Goal: Transaction & Acquisition: Book appointment/travel/reservation

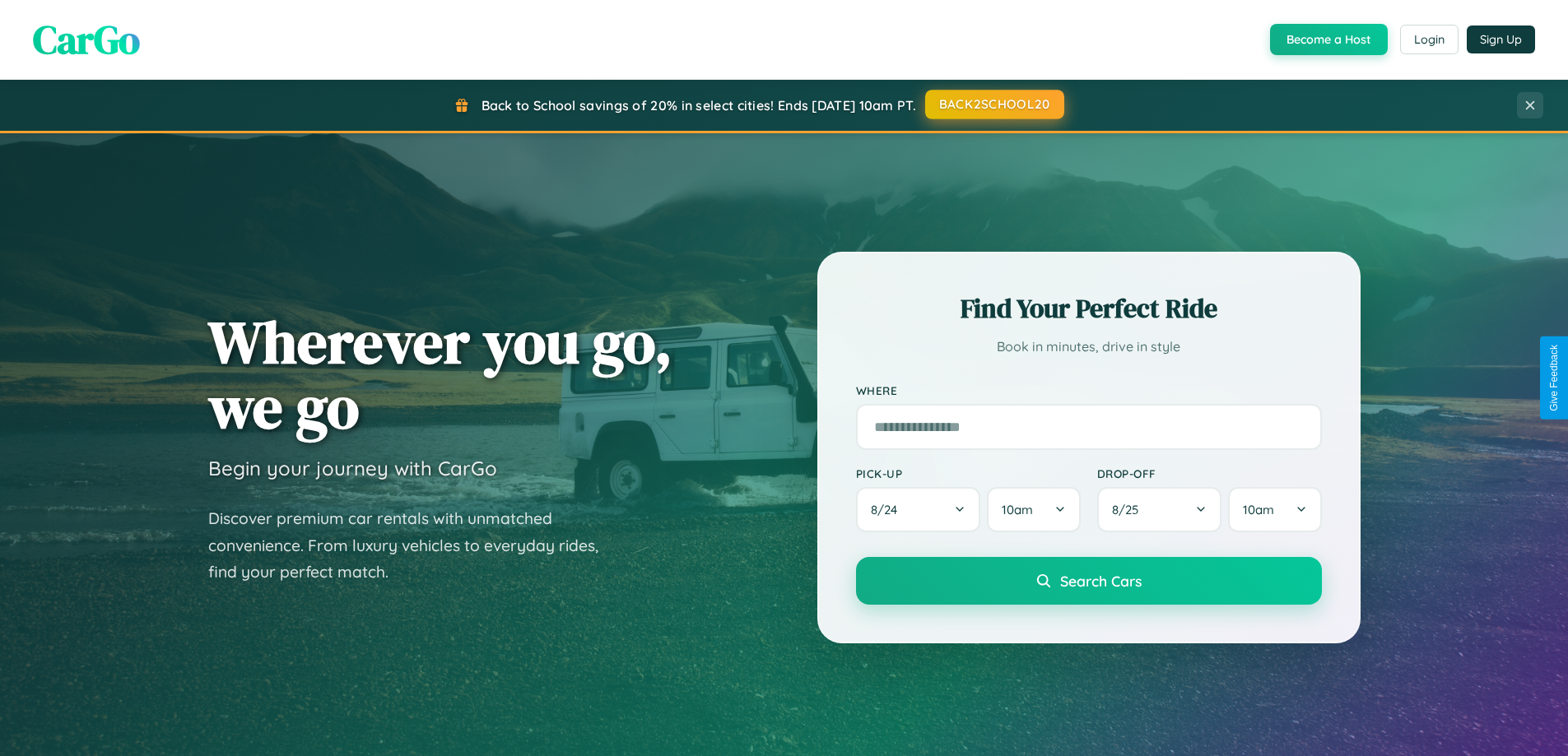
click at [994, 105] on button "BACK2SCHOOL20" at bounding box center [995, 105] width 139 height 30
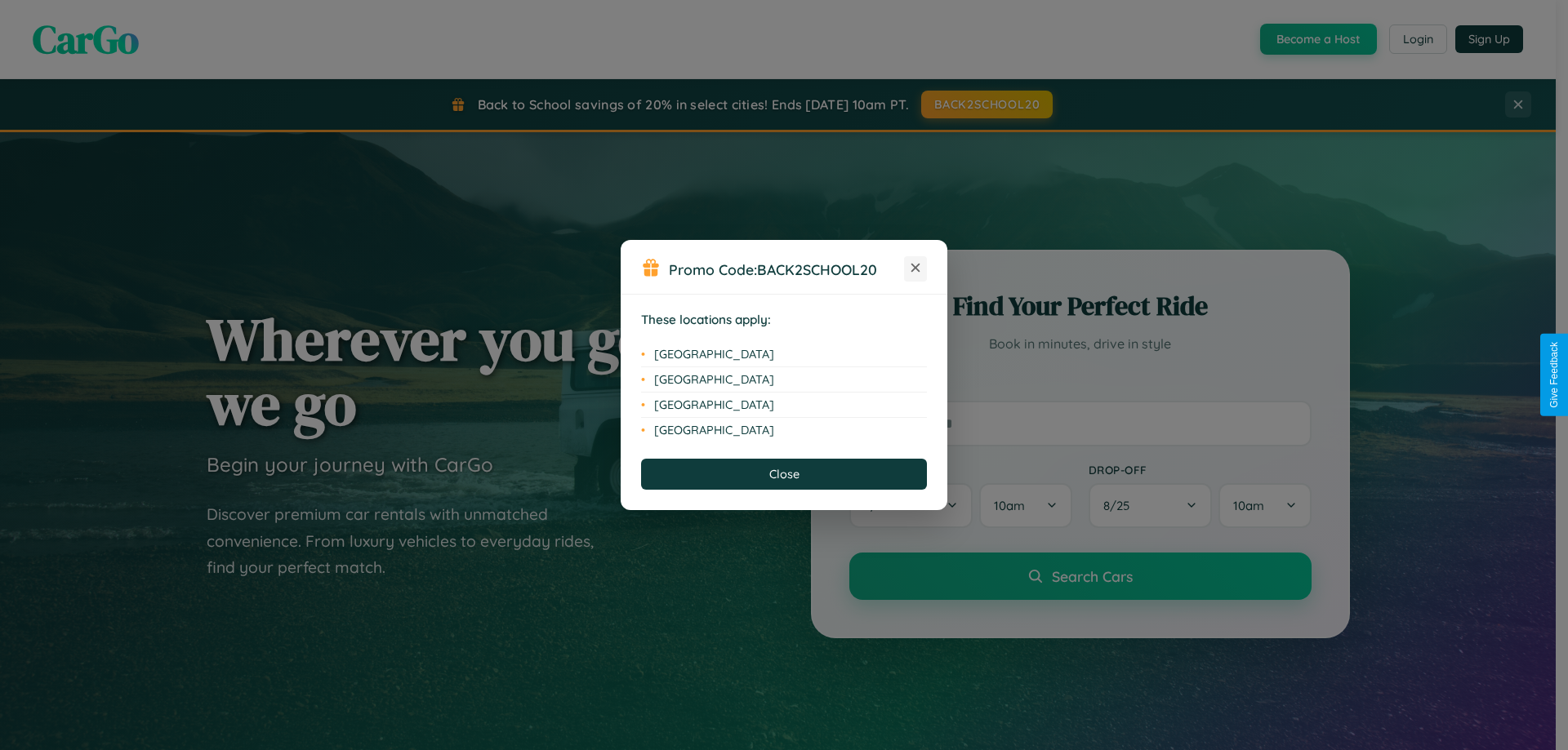
click at [915, 269] on icon at bounding box center [915, 268] width 9 height 9
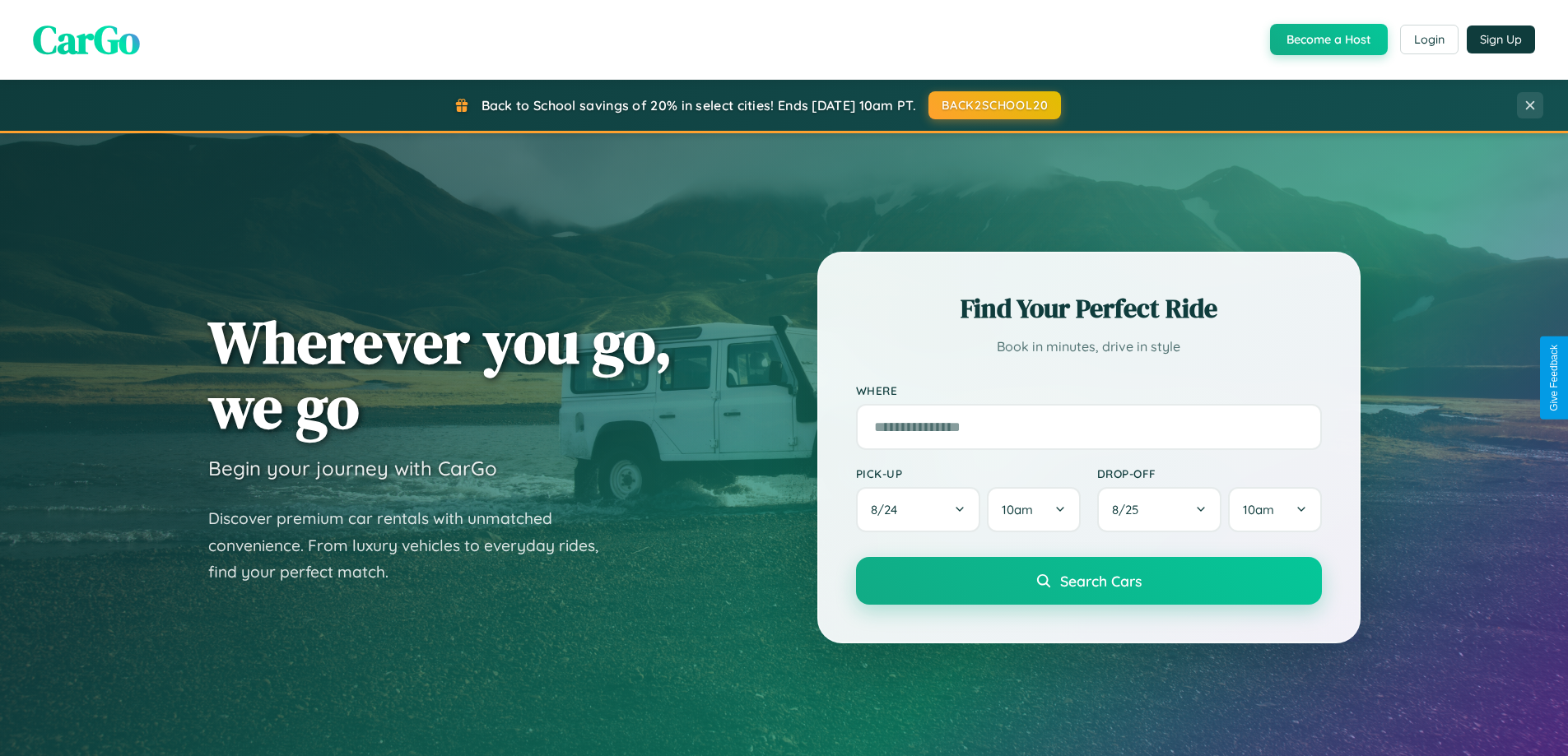
scroll to position [1133, 0]
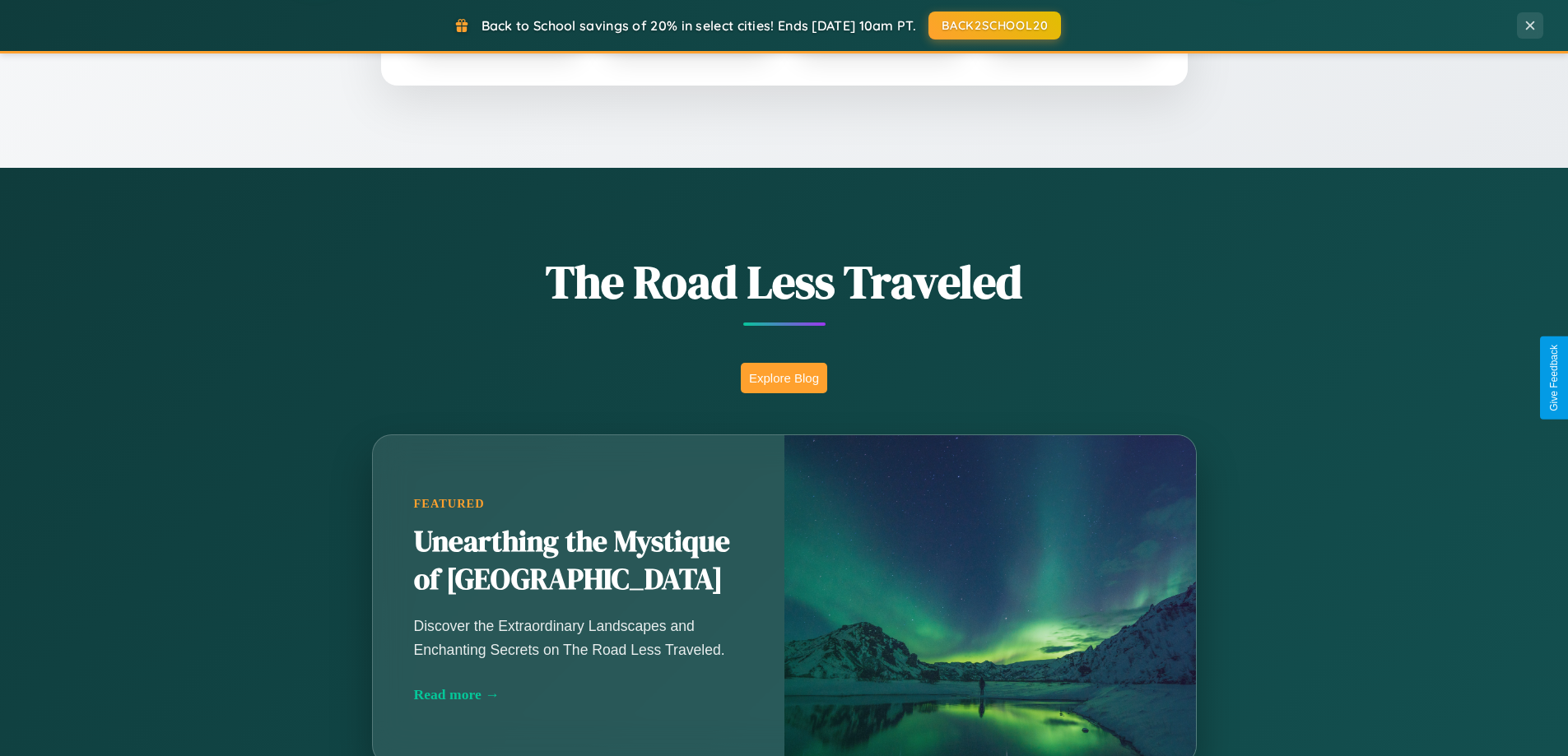
click at [784, 378] on button "Explore Blog" at bounding box center [784, 378] width 86 height 30
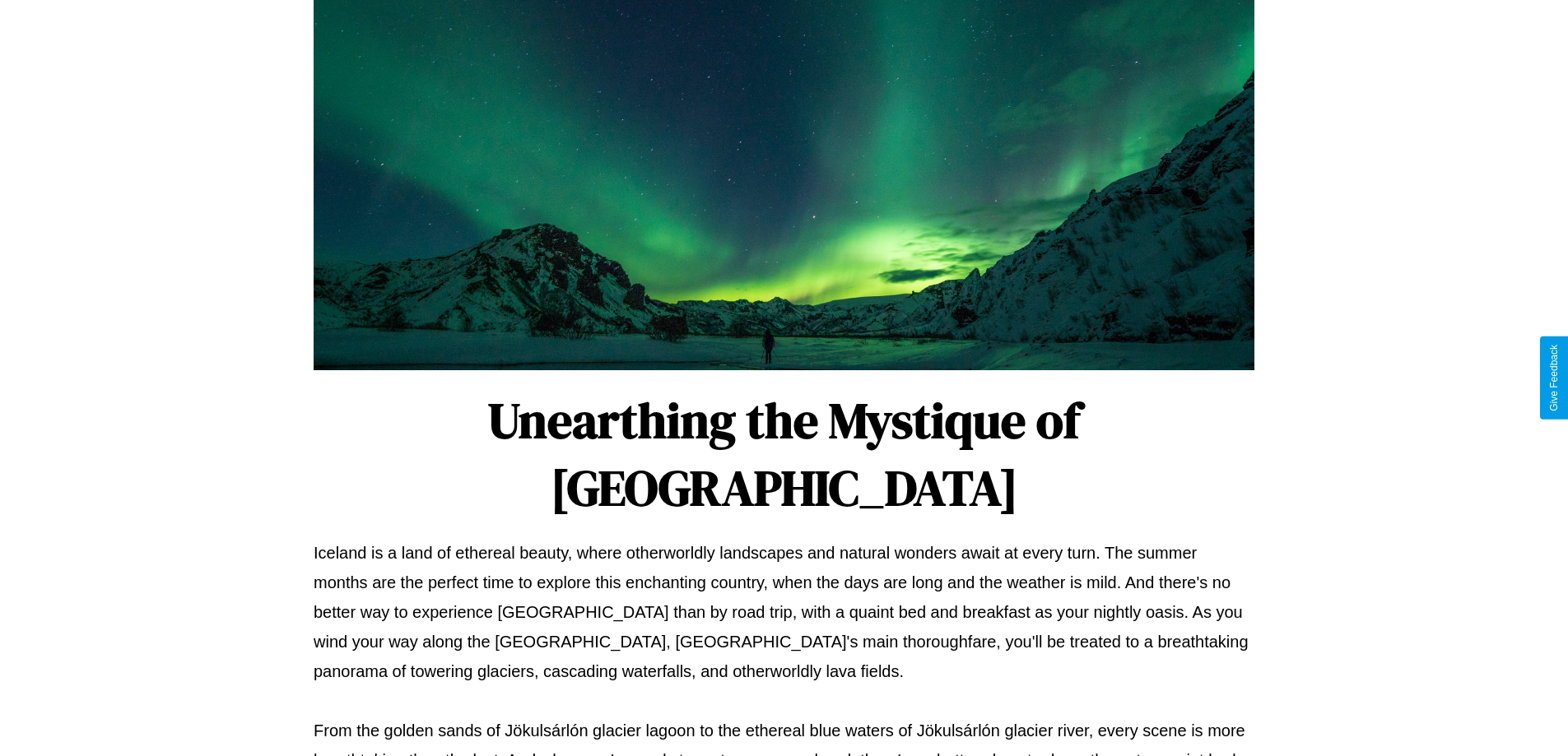
scroll to position [532, 0]
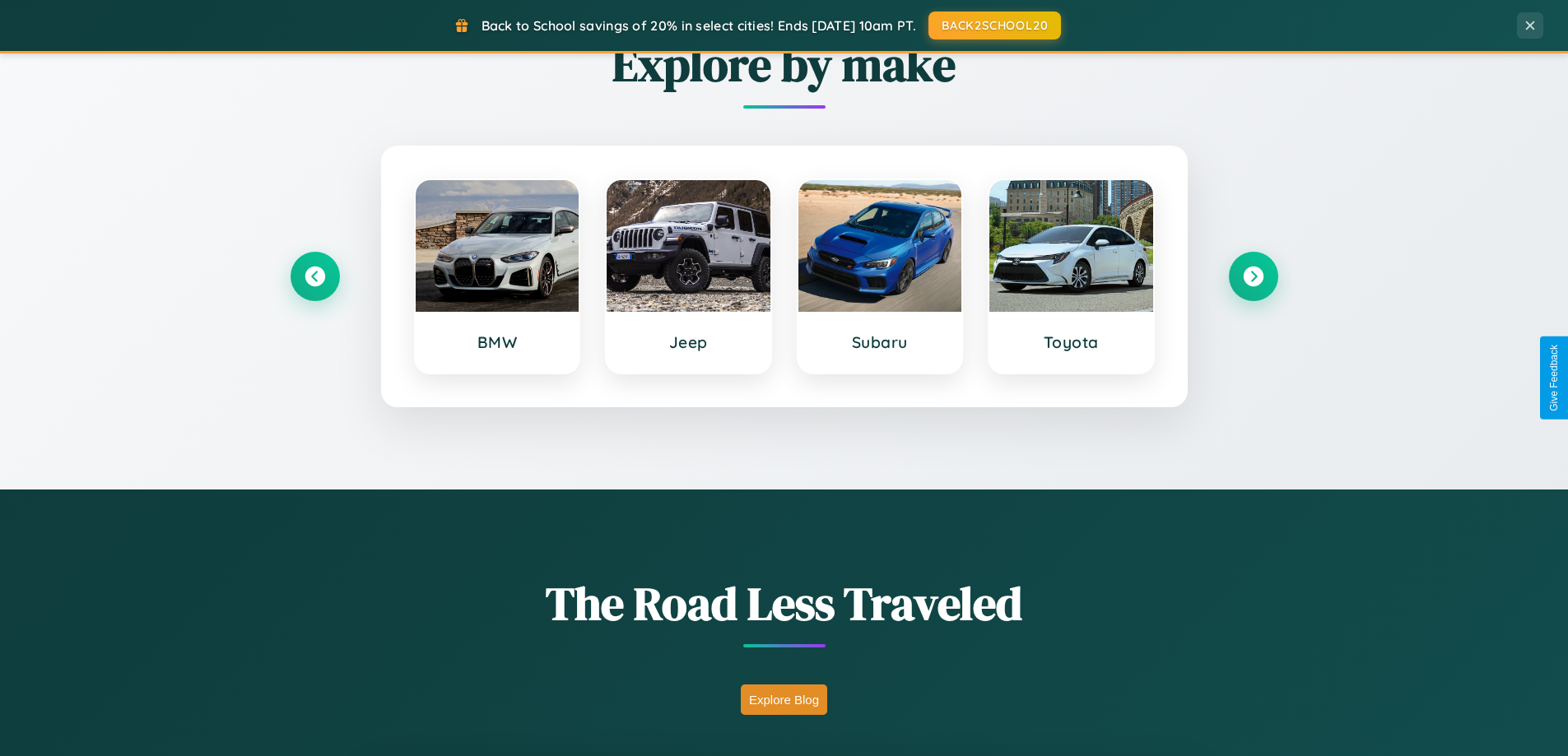
scroll to position [710, 0]
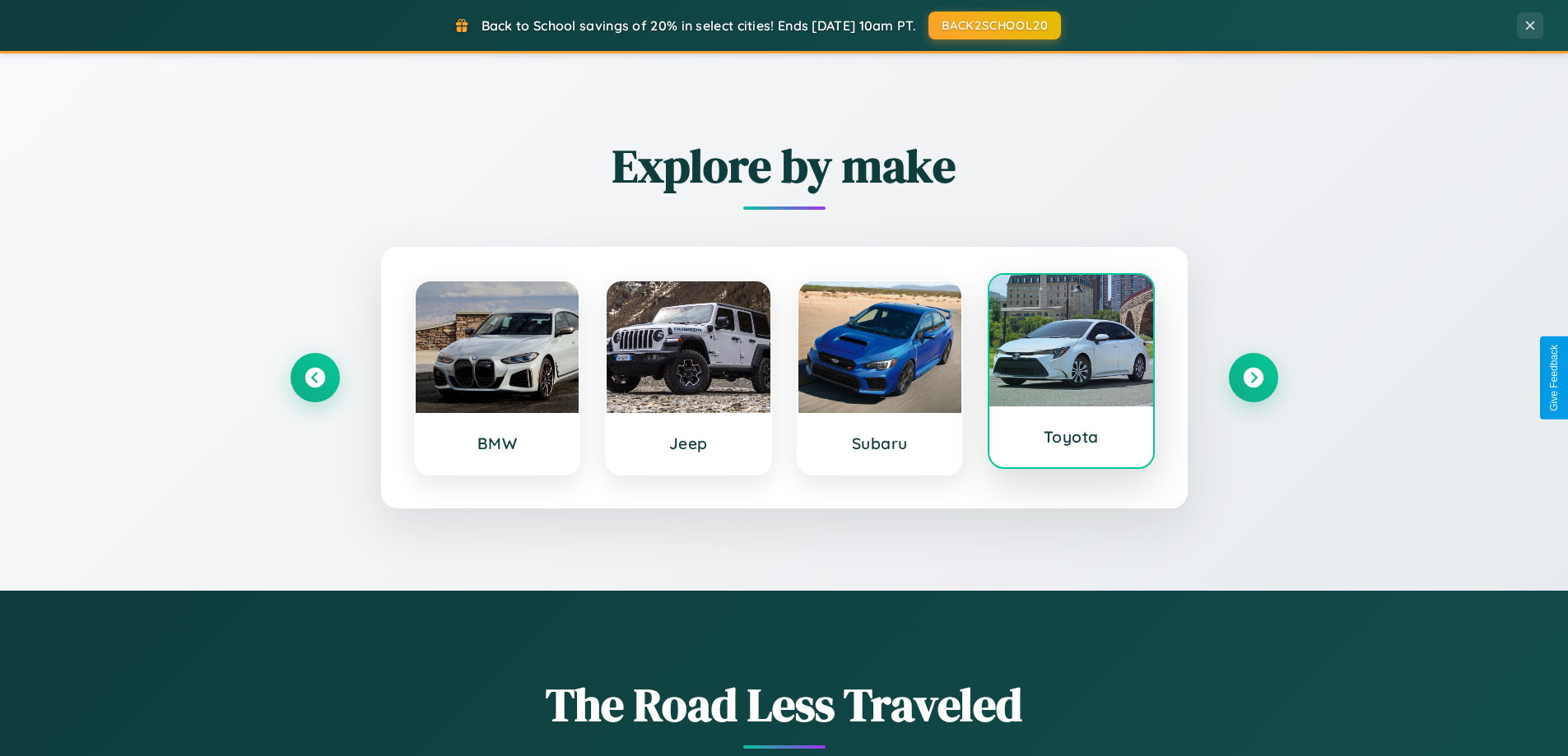
click at [1071, 373] on div at bounding box center [1071, 340] width 164 height 132
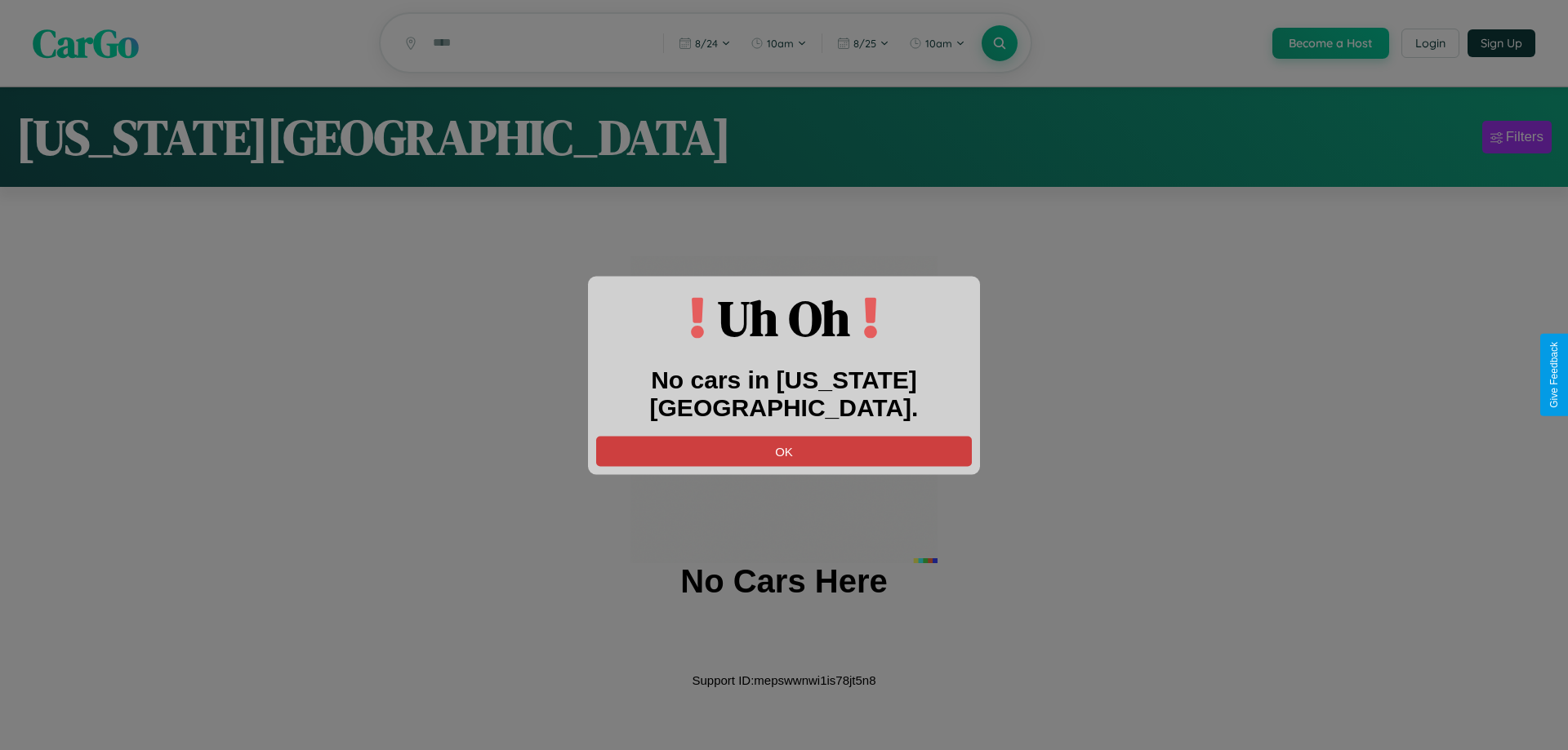
click at [784, 436] on button "OK" at bounding box center [784, 450] width 376 height 30
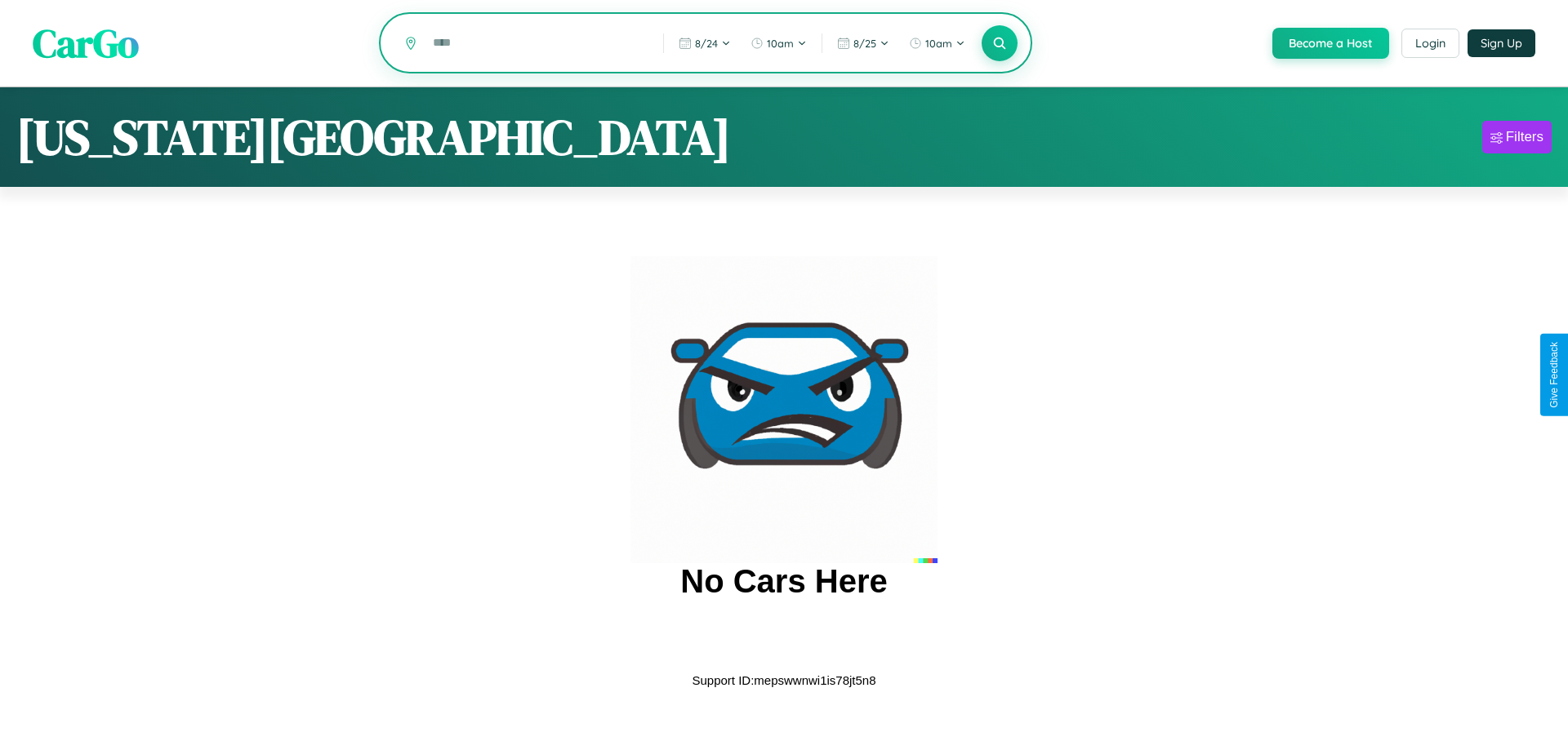
click at [534, 44] on input "text" at bounding box center [535, 43] width 222 height 29
type input "****"
click at [997, 44] on icon at bounding box center [998, 42] width 15 height 15
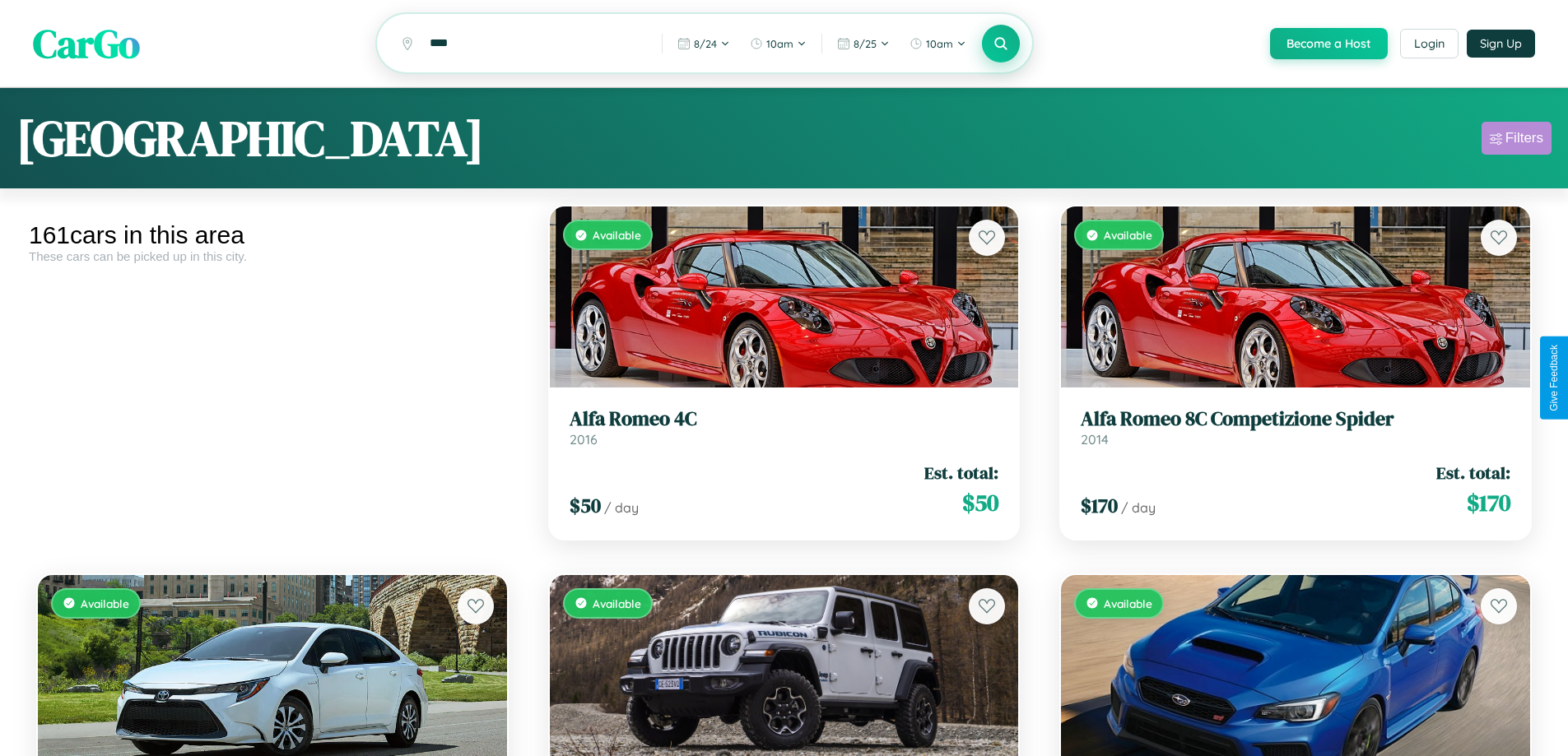
click at [1516, 141] on div "Filters" at bounding box center [1524, 138] width 38 height 16
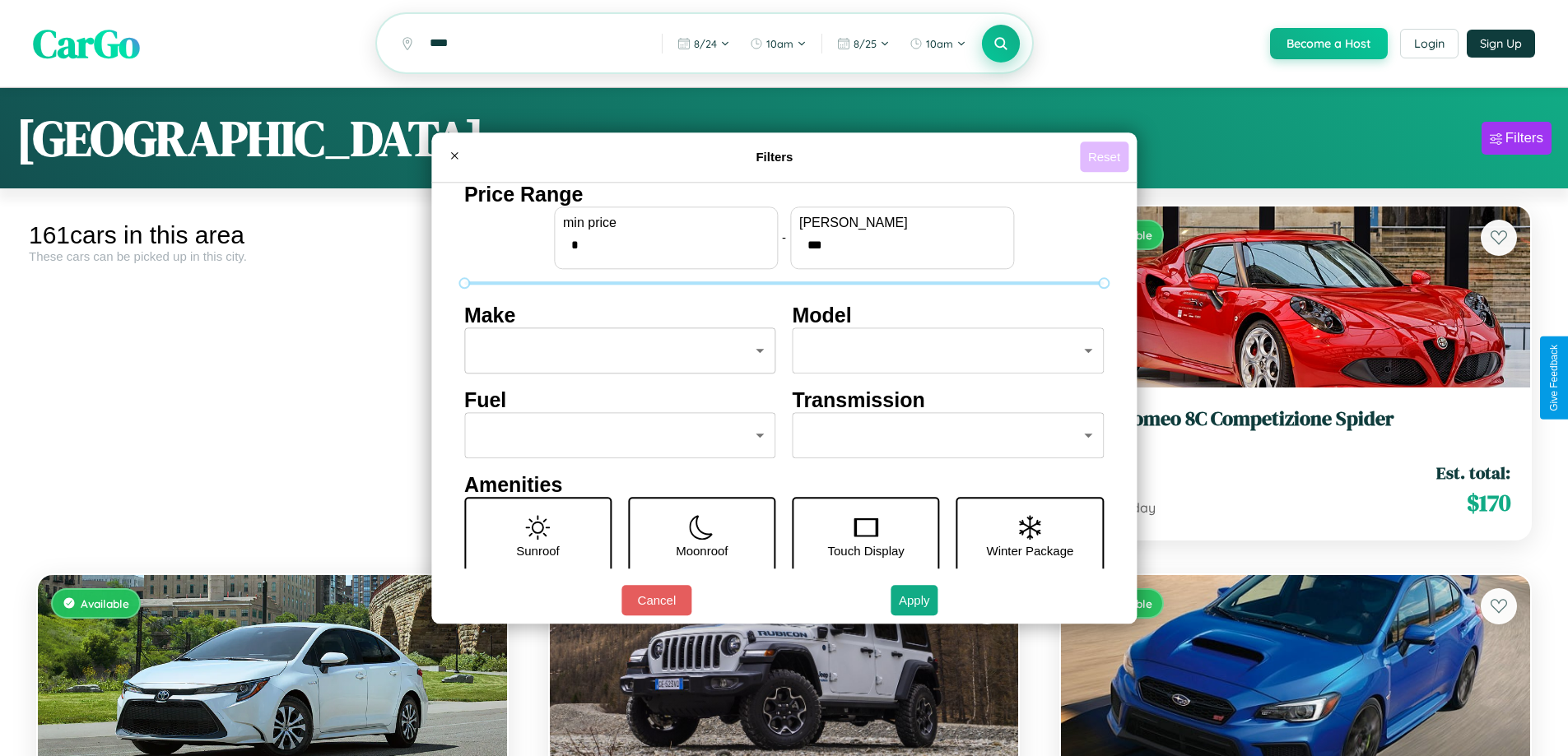
click at [1107, 156] on button "Reset" at bounding box center [1104, 156] width 48 height 30
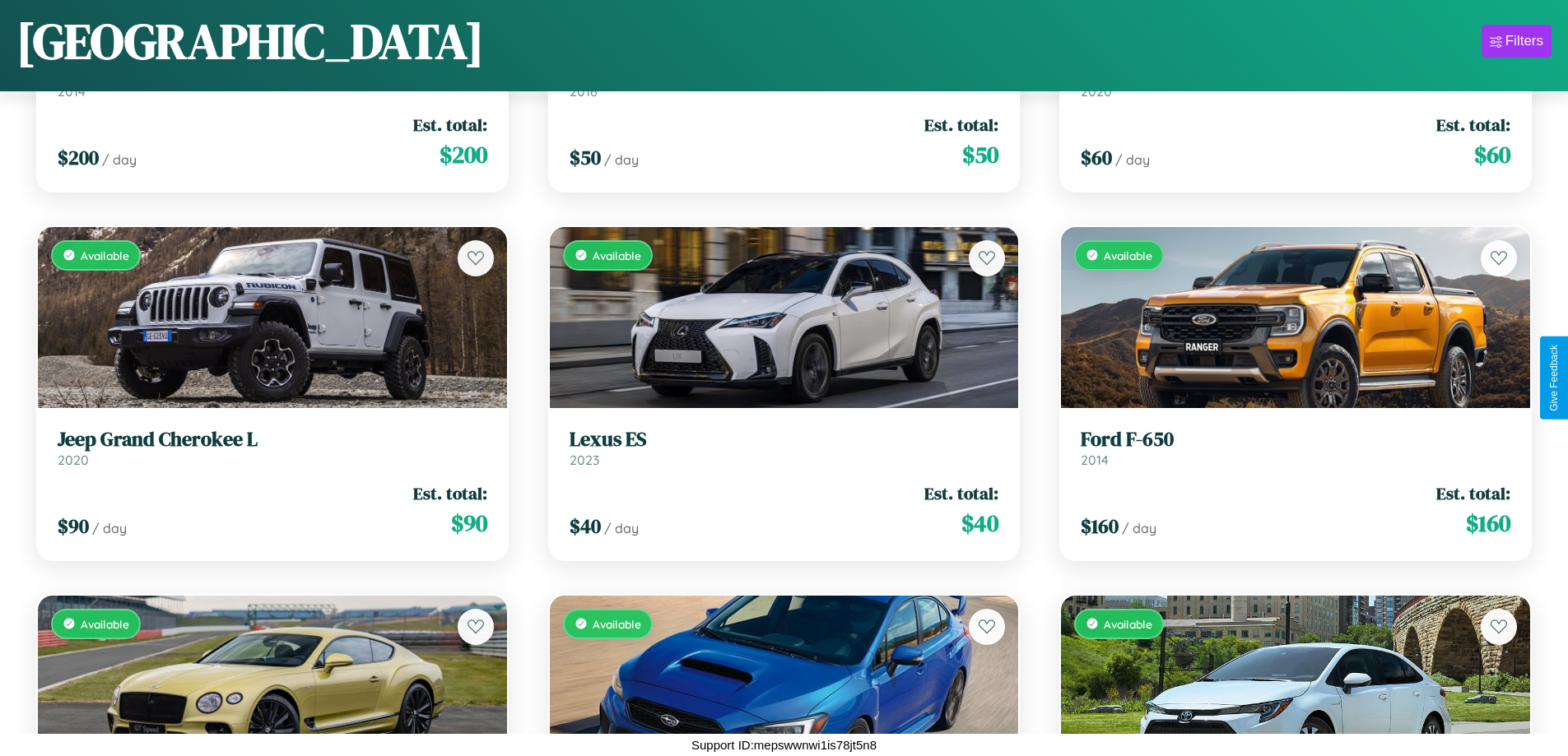
scroll to position [17919, 0]
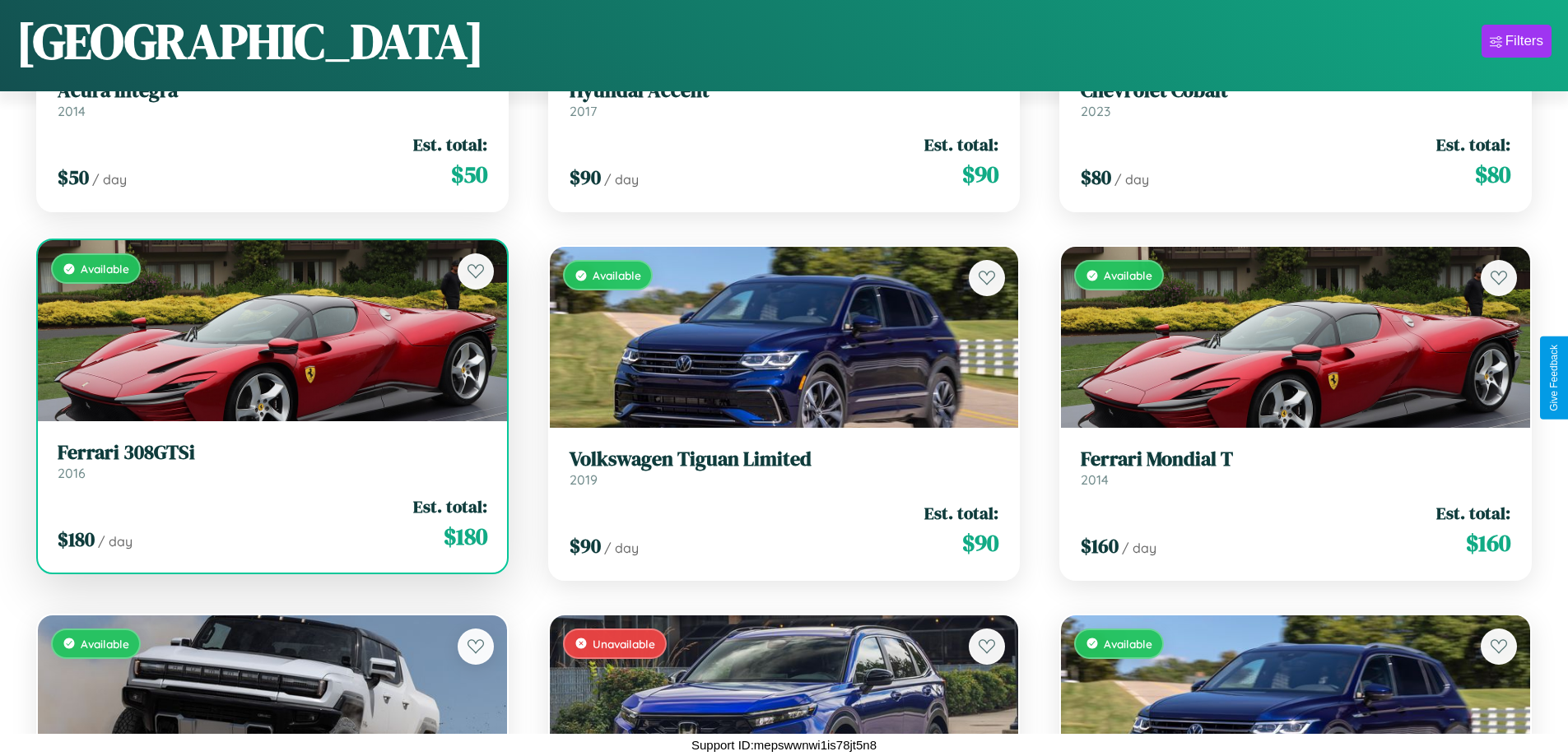
click at [270, 465] on h3 "Ferrari 308GTSi" at bounding box center [272, 453] width 430 height 24
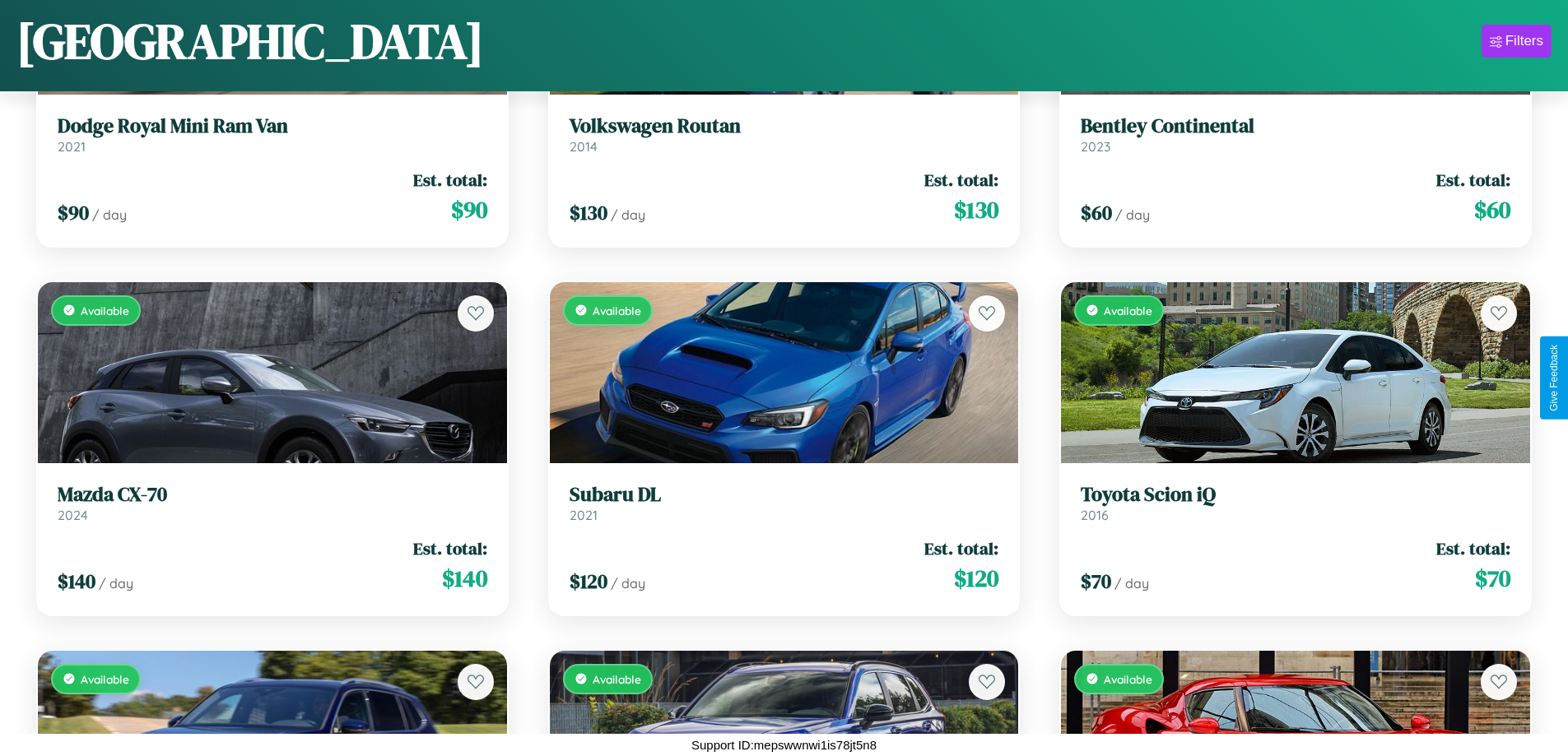
scroll to position [9444, 0]
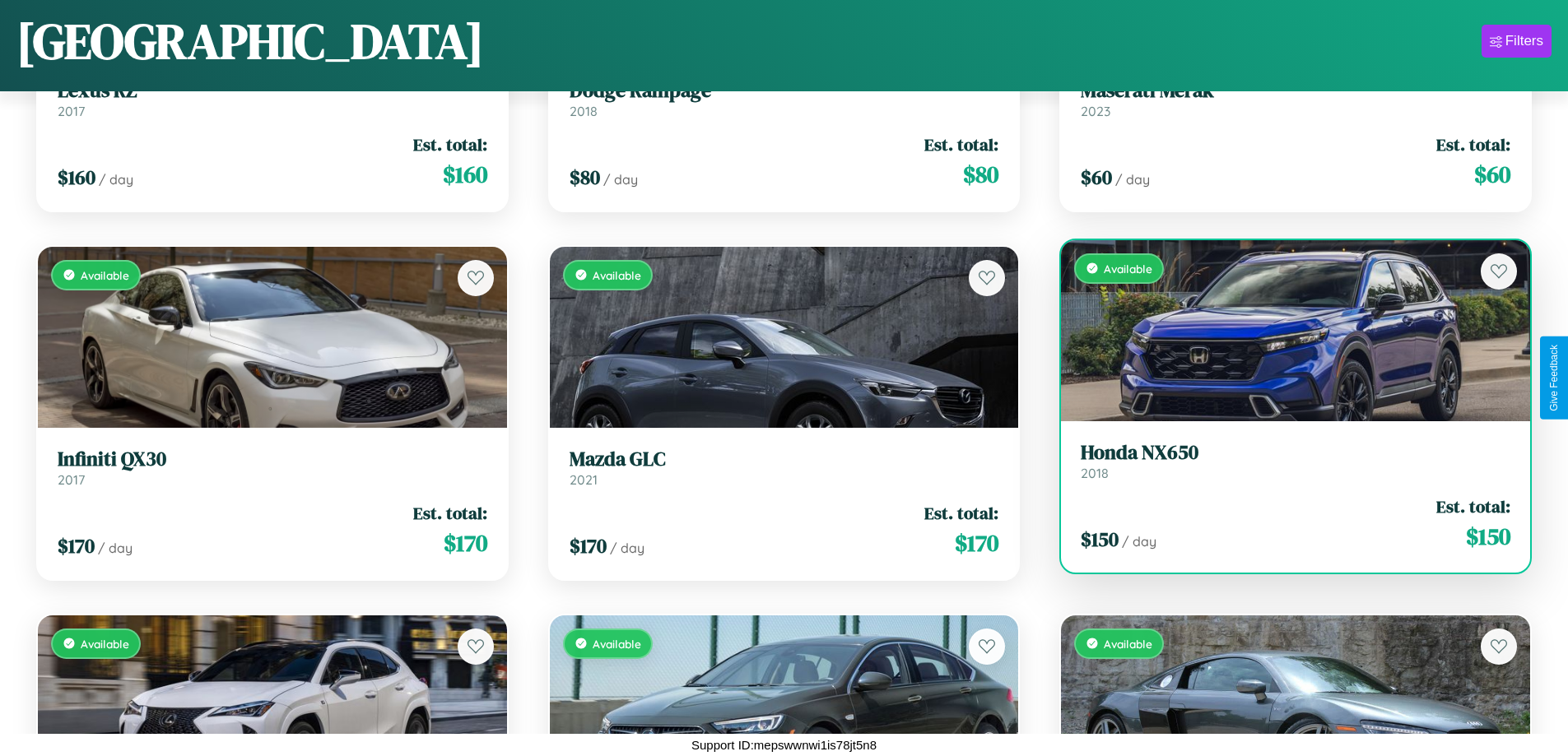
click at [1285, 468] on link "Honda NX650 2018" at bounding box center [1296, 461] width 430 height 40
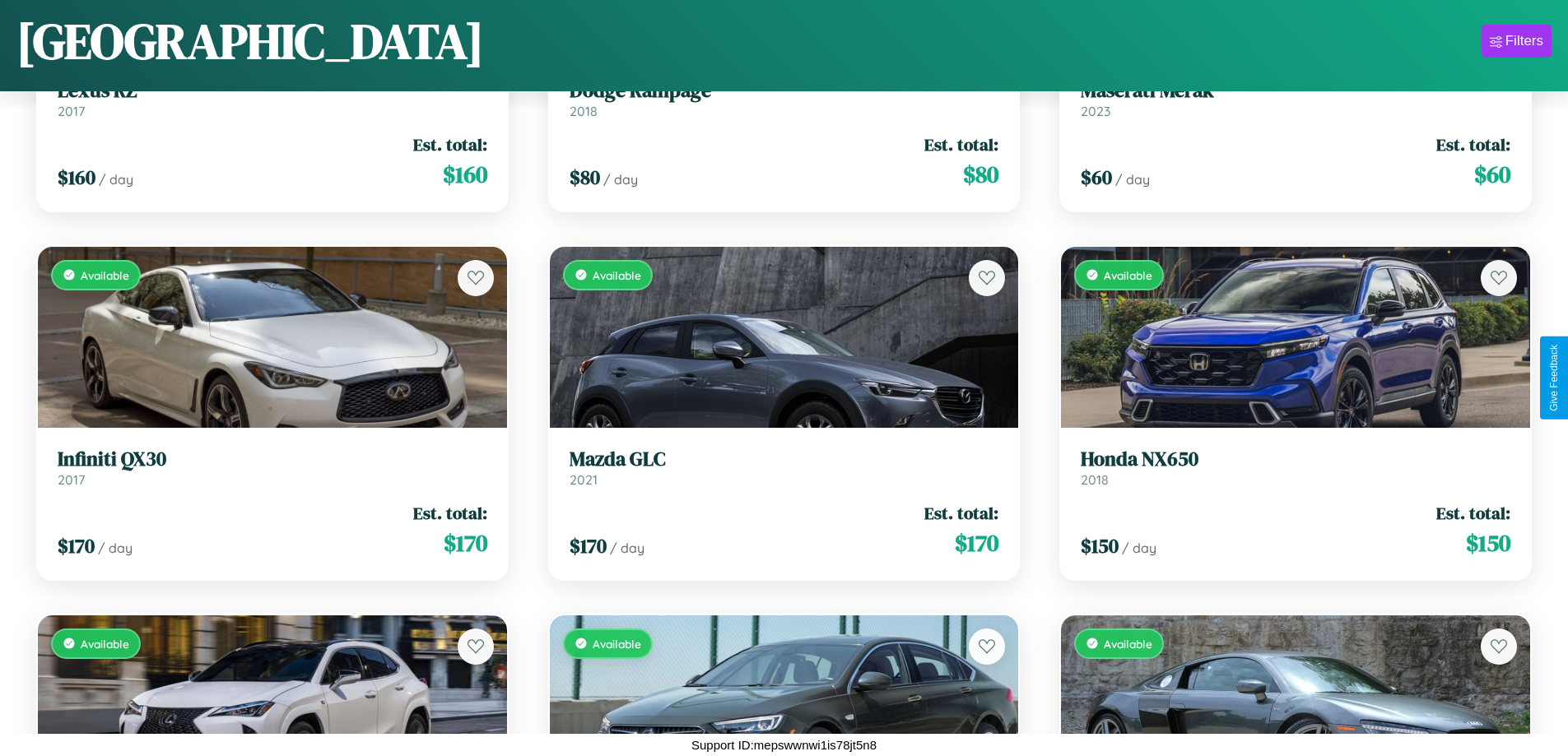
scroll to position [77, 0]
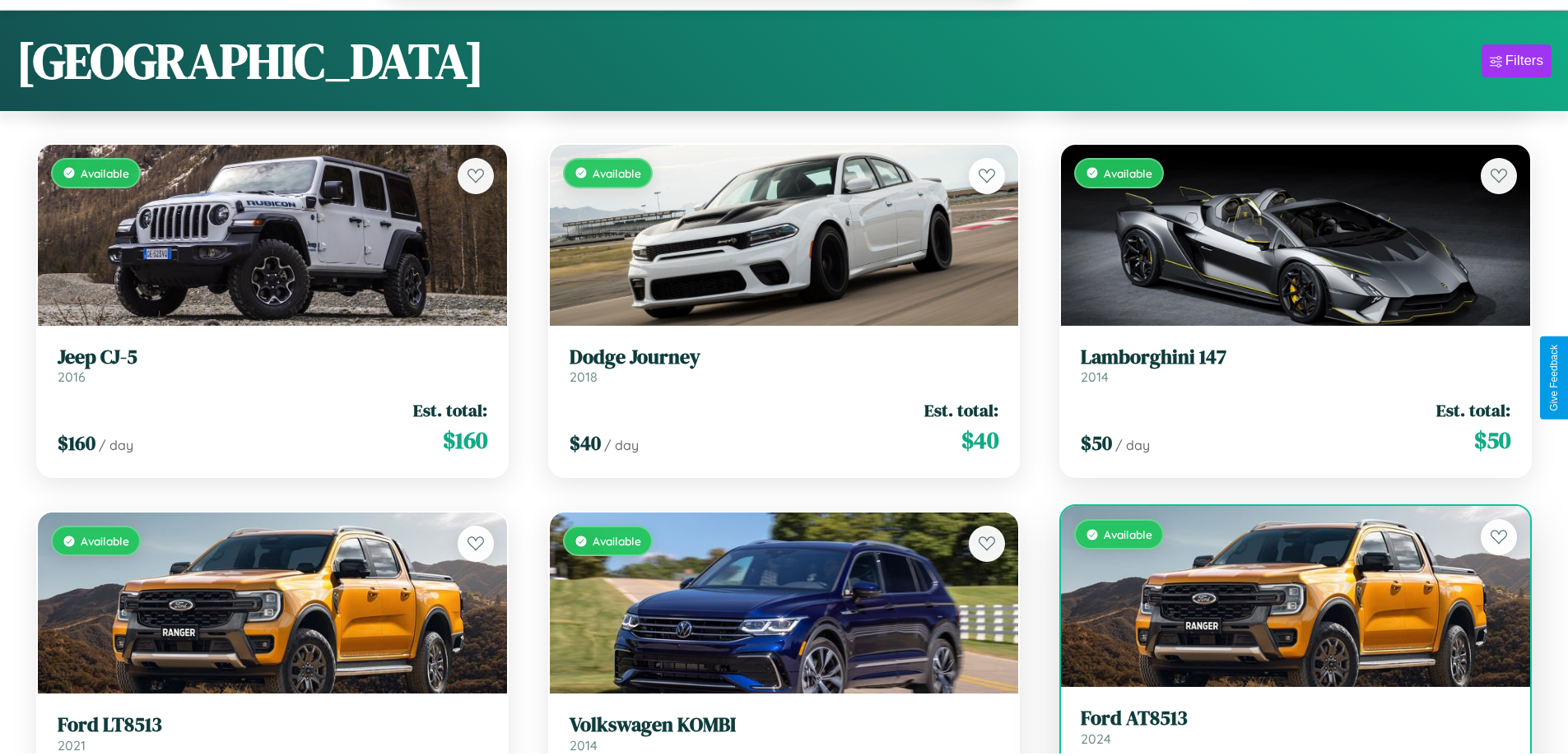
click at [1285, 731] on h3 "Ford AT8513" at bounding box center [1296, 719] width 430 height 24
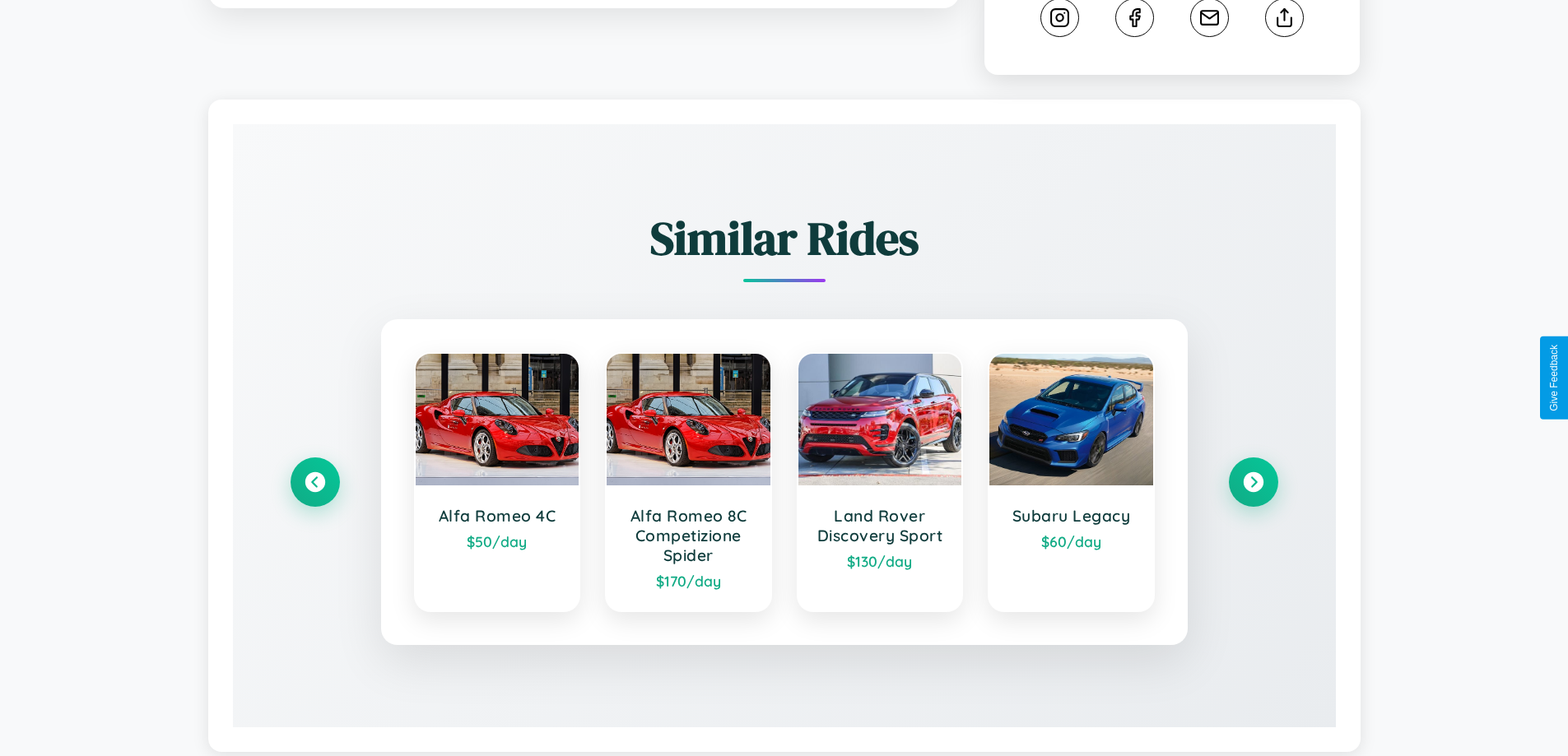
scroll to position [935, 0]
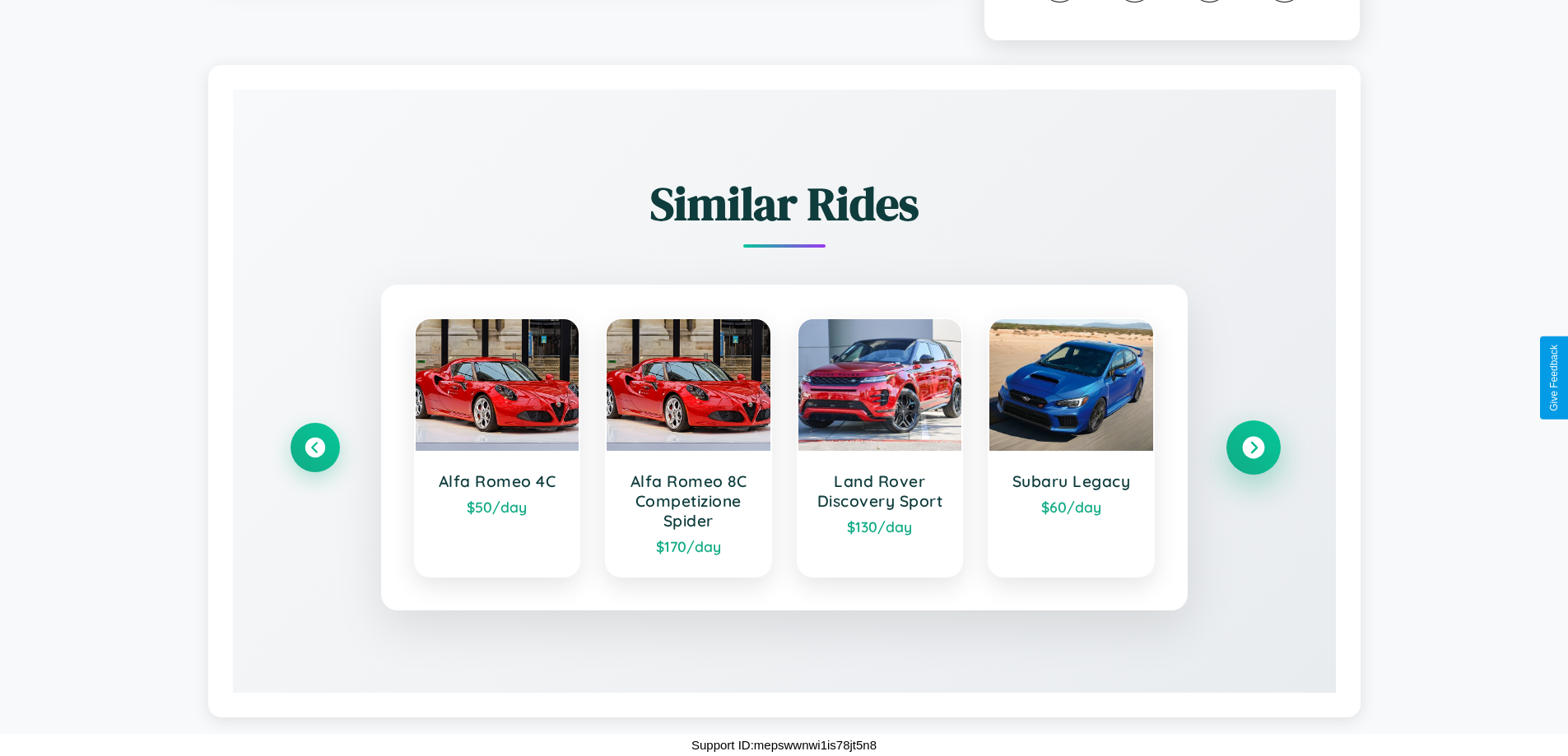
click at [1253, 447] on icon at bounding box center [1253, 448] width 22 height 22
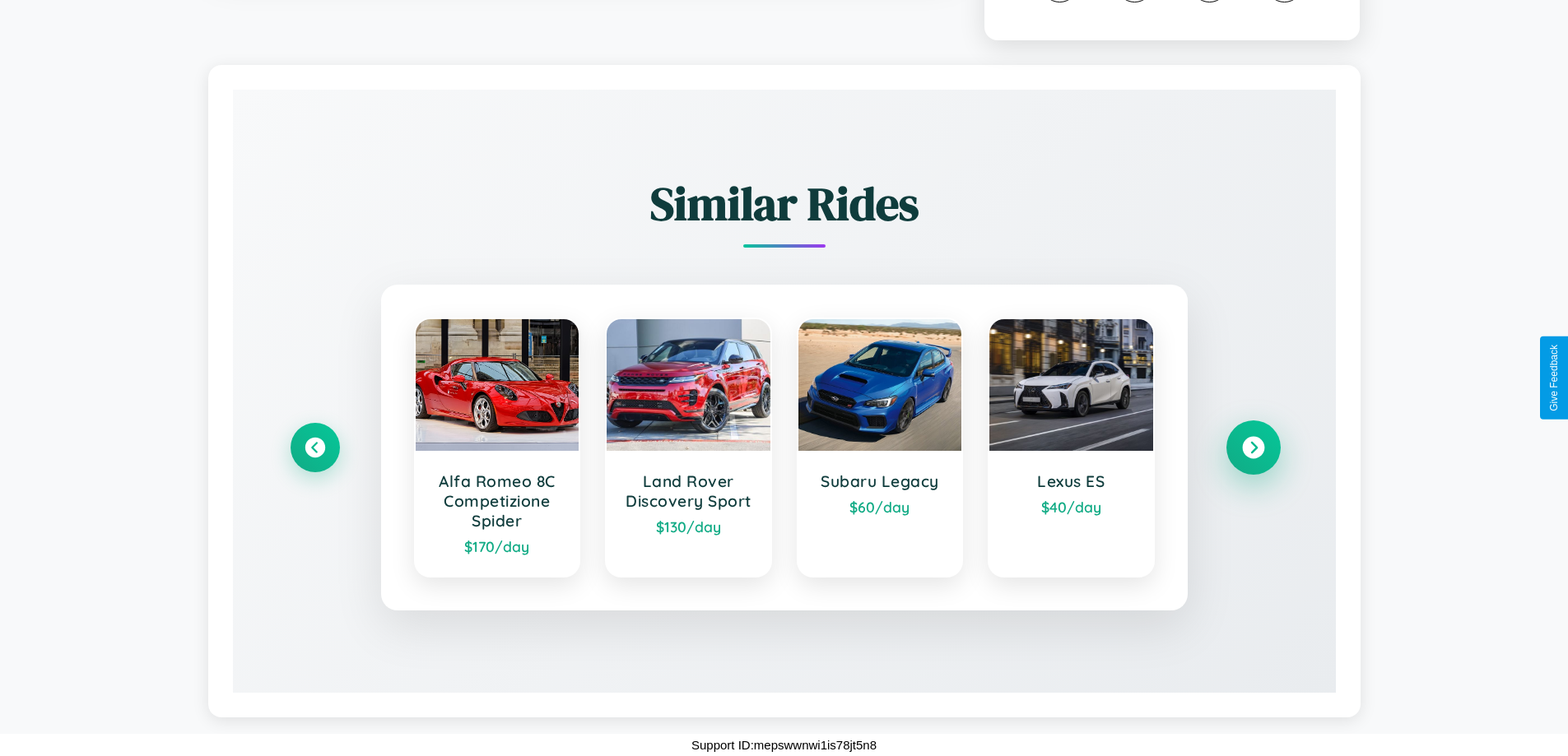
click at [1253, 448] on icon at bounding box center [1253, 448] width 22 height 22
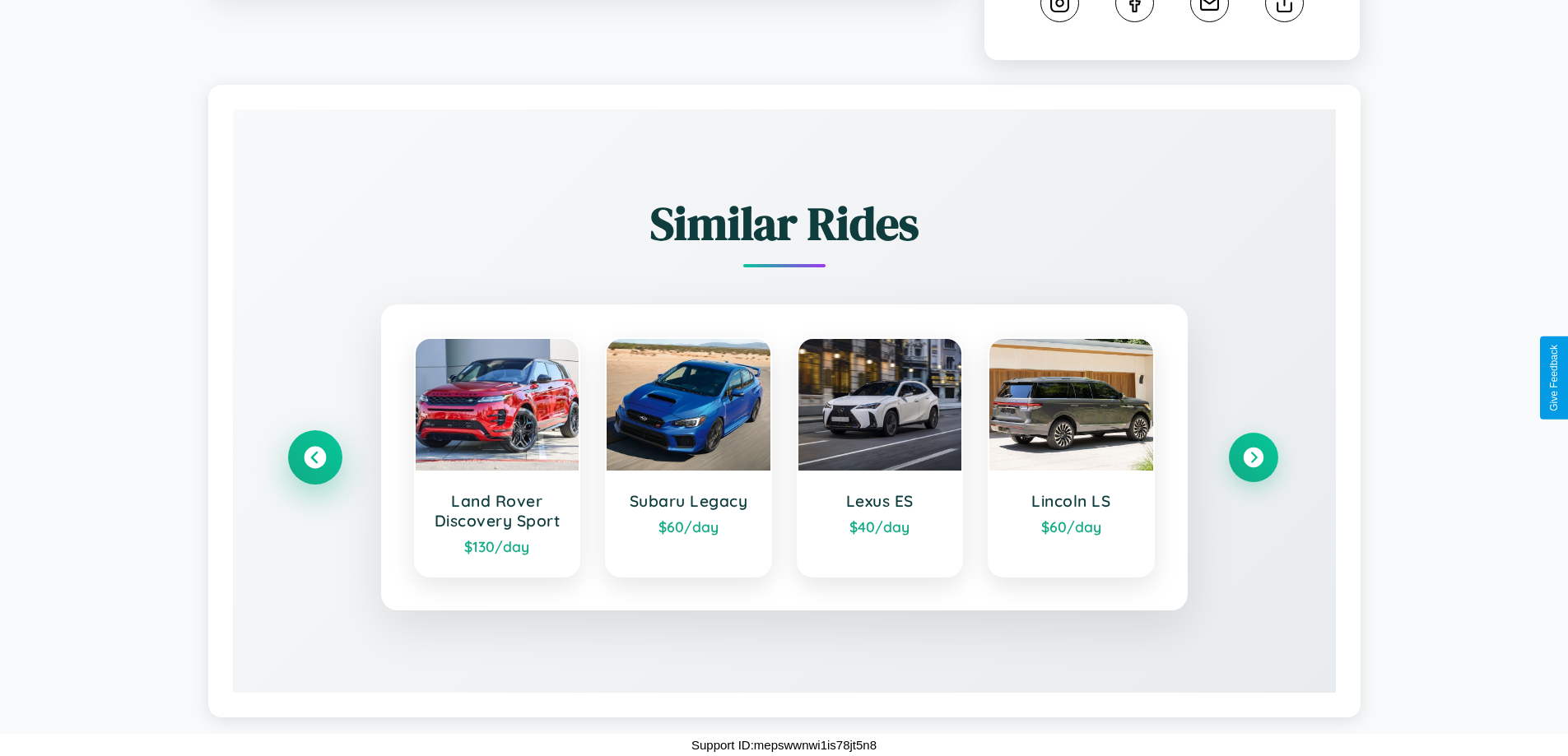
click at [315, 458] on icon at bounding box center [315, 458] width 22 height 22
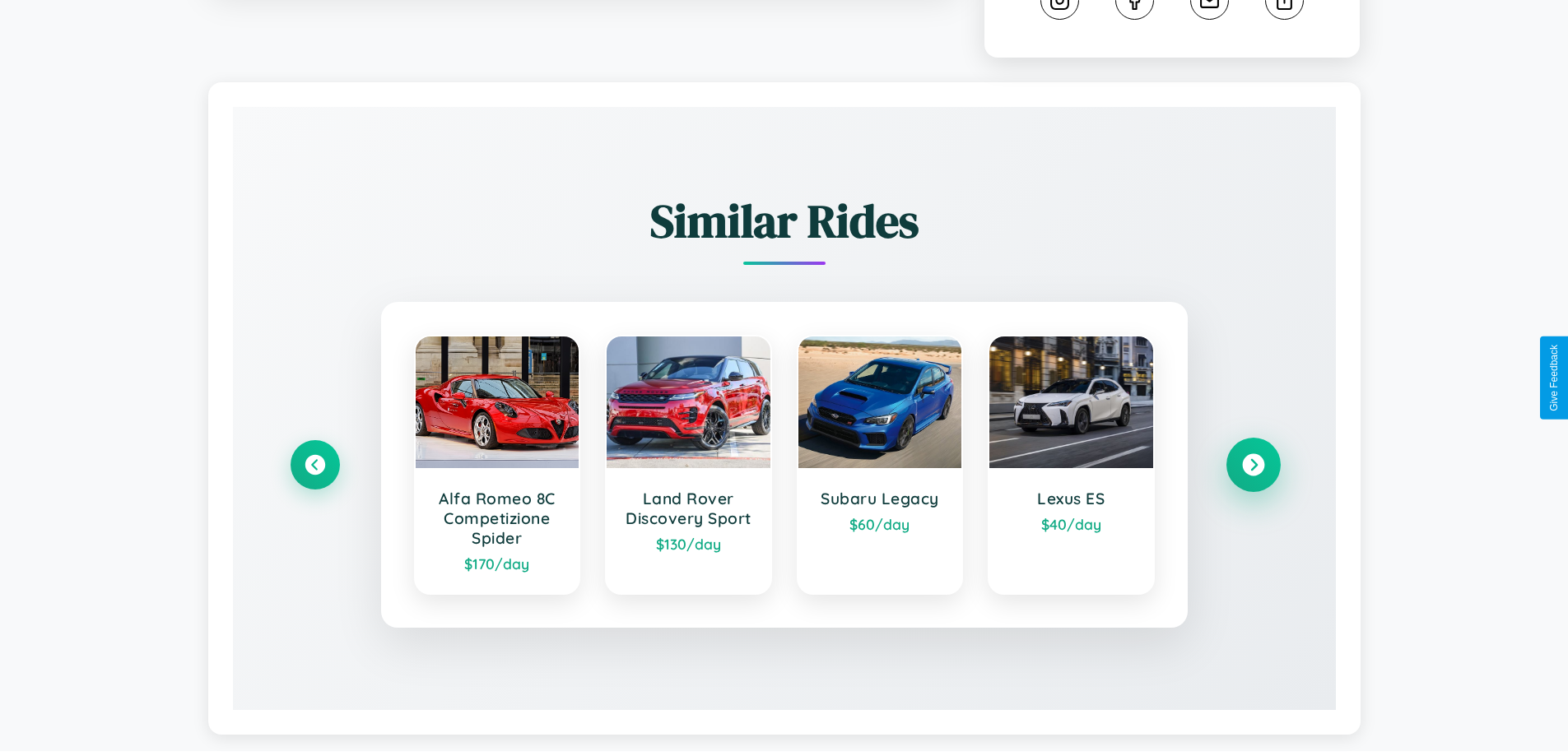
click at [1253, 468] on icon at bounding box center [1253, 465] width 22 height 22
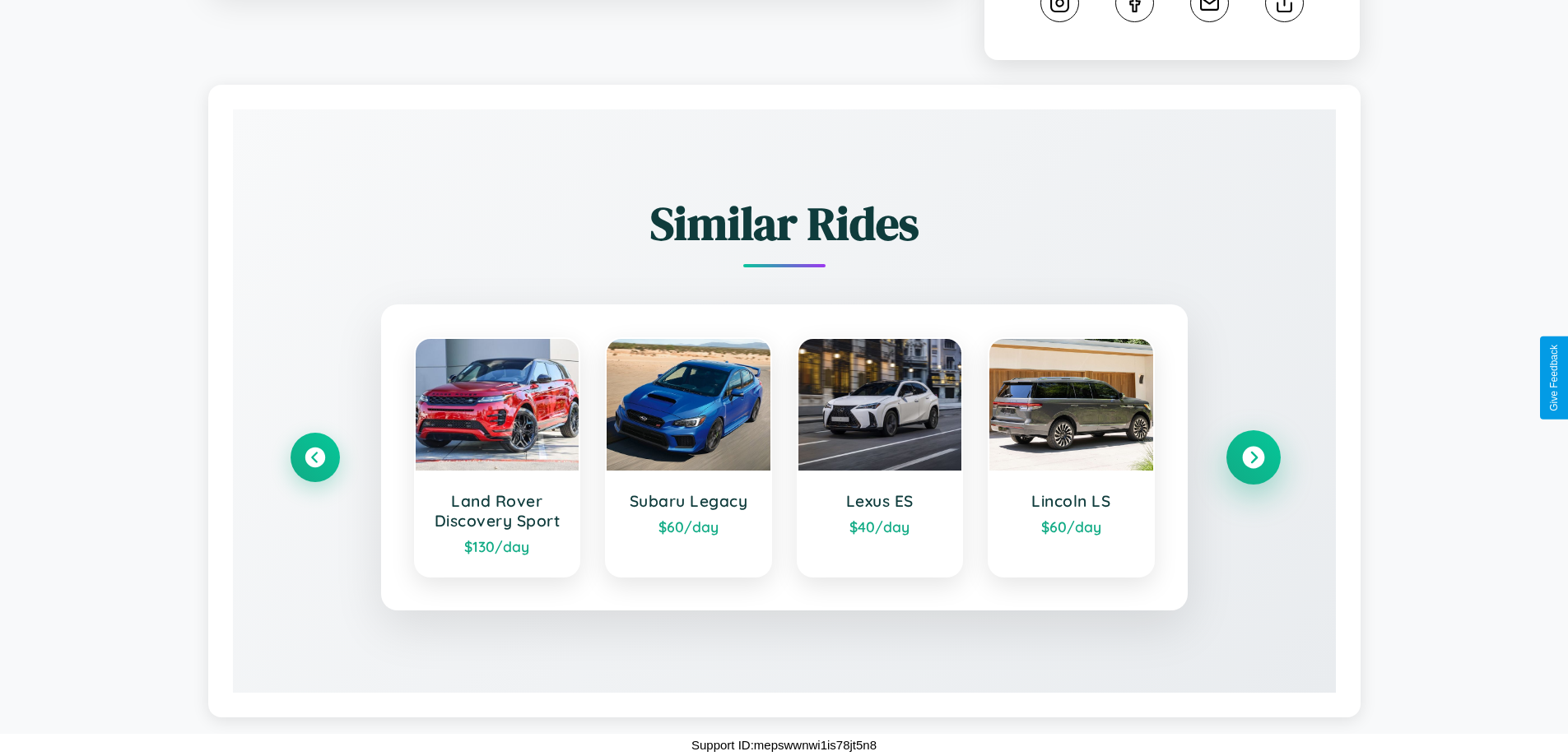
click at [1253, 458] on icon at bounding box center [1253, 458] width 22 height 22
